Goal: Task Accomplishment & Management: Manage account settings

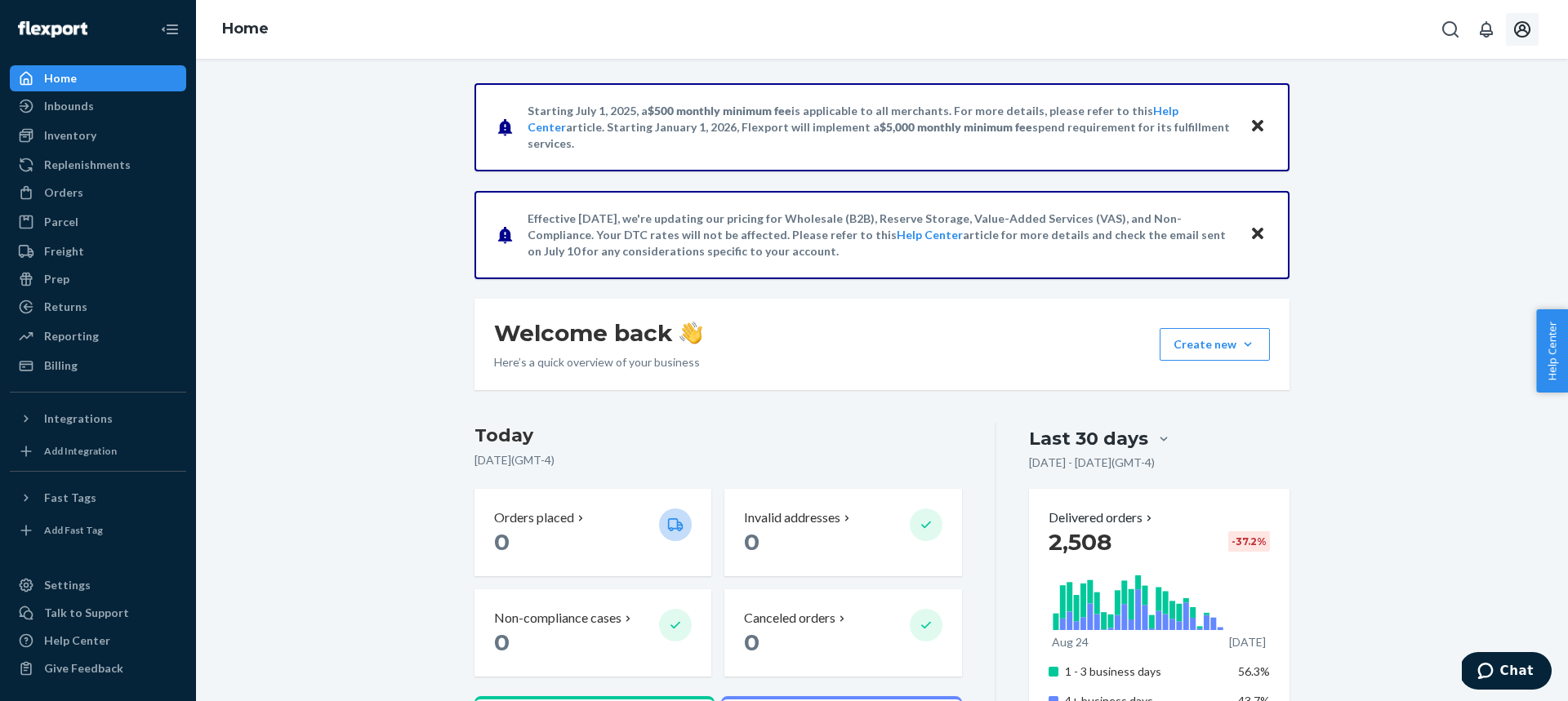
click at [1518, 33] on icon "Open account menu" at bounding box center [1522, 29] width 19 height 19
click at [82, 362] on div "Billing" at bounding box center [98, 366] width 173 height 23
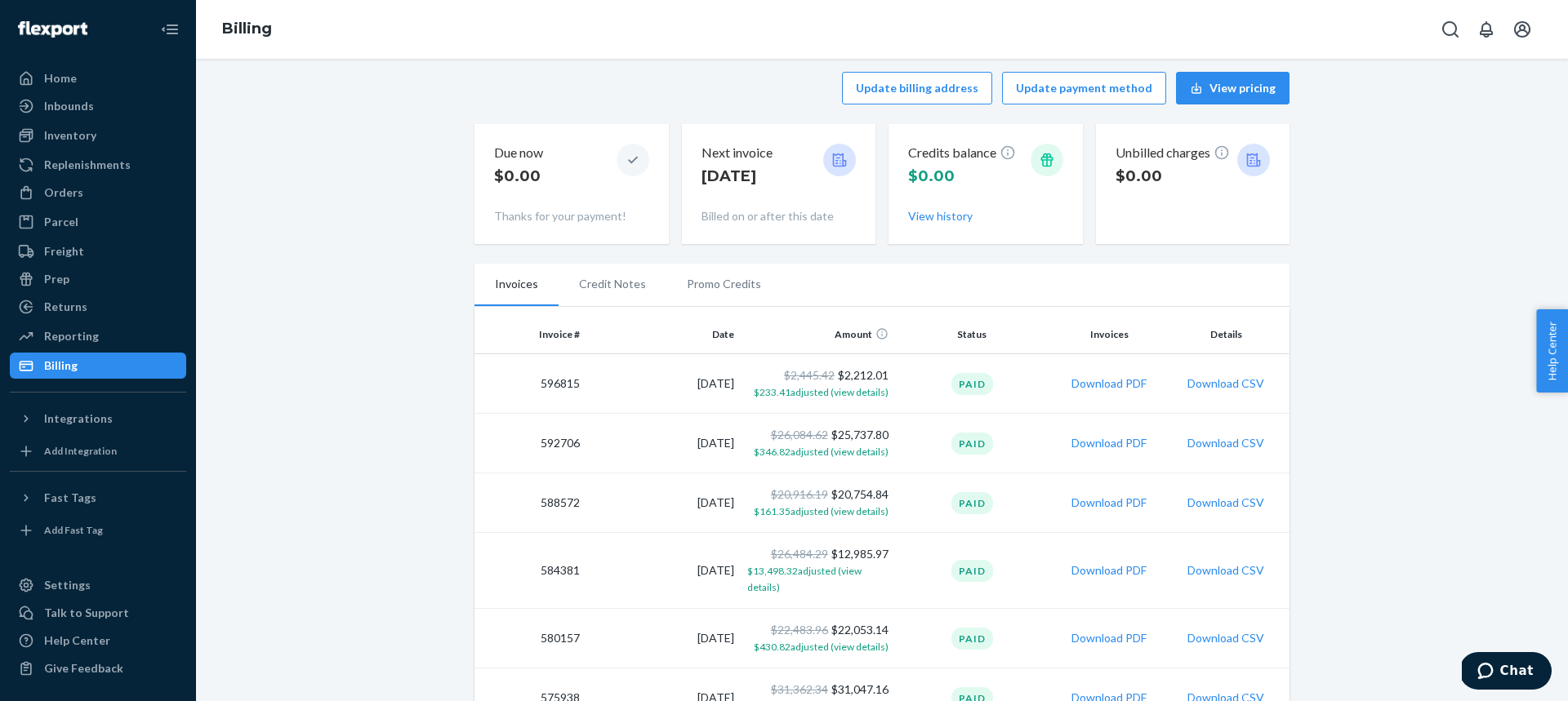
scroll to position [13, 0]
click at [1091, 383] on button "Download PDF" at bounding box center [1108, 382] width 75 height 16
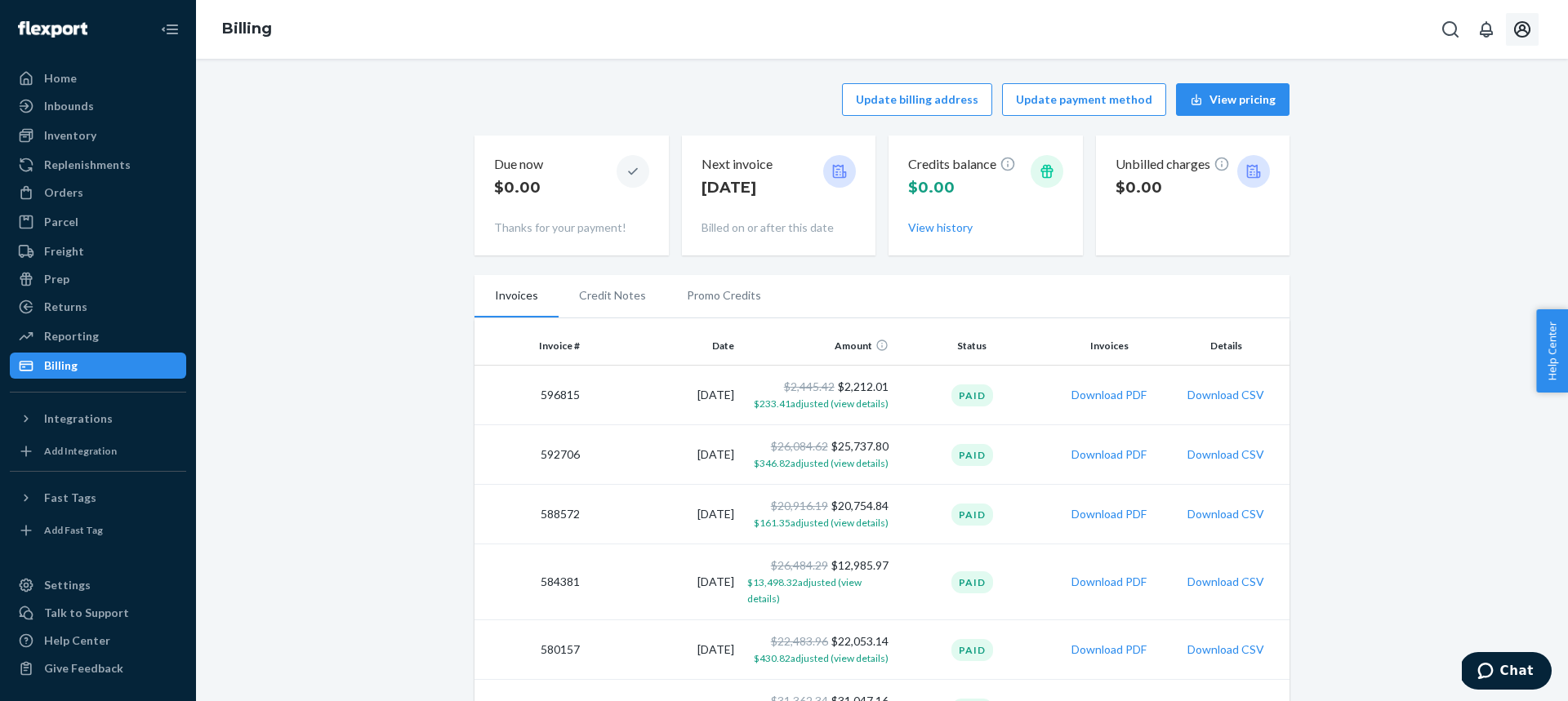
click at [1528, 33] on icon "Open account menu" at bounding box center [1522, 29] width 16 height 16
click at [1472, 144] on div "Log out" at bounding box center [1484, 159] width 123 height 30
